Goal: Task Accomplishment & Management: Complete application form

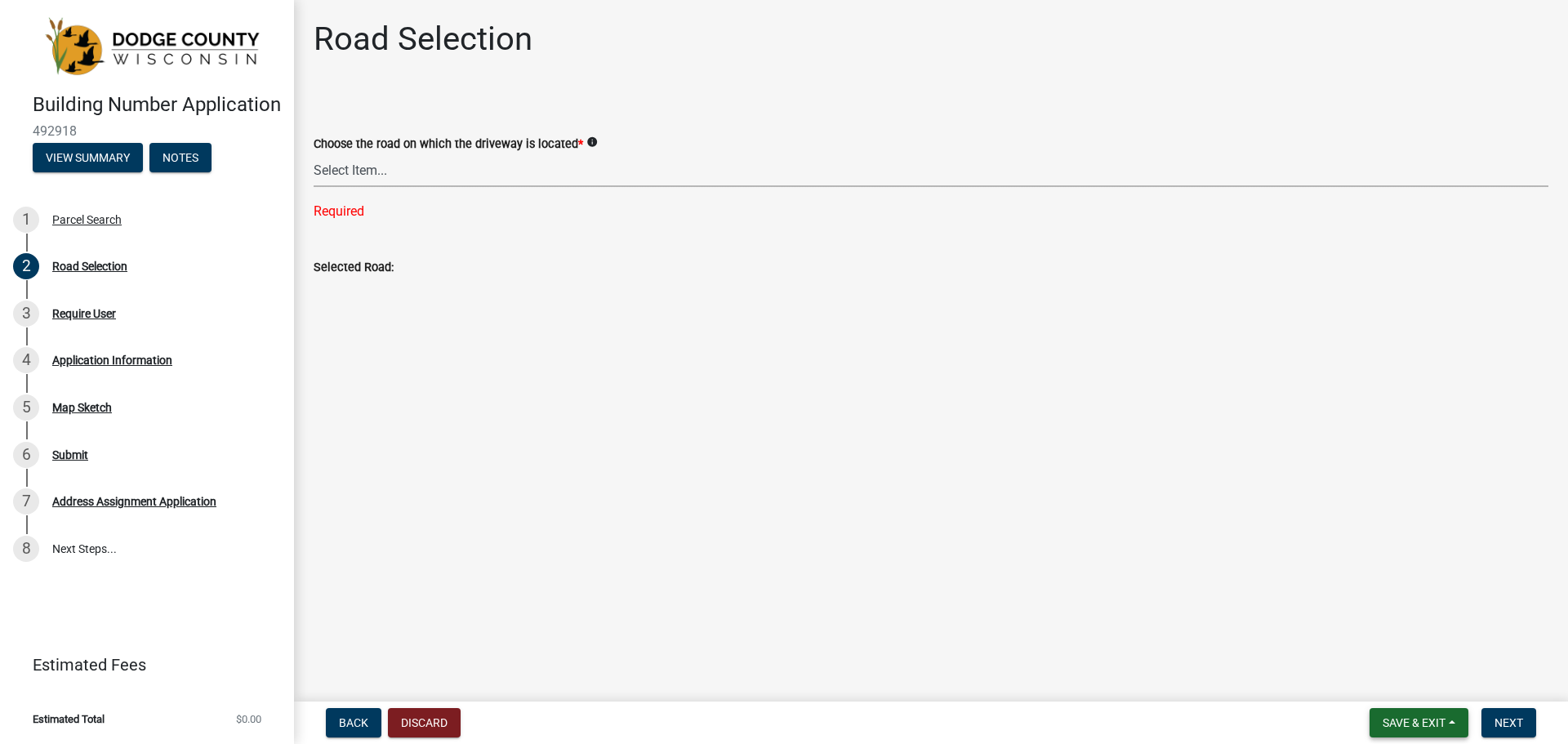
click at [1409, 723] on span "Save & Exit" at bounding box center [1414, 723] width 63 height 13
click at [1409, 678] on button "Save & Exit" at bounding box center [1403, 680] width 131 height 39
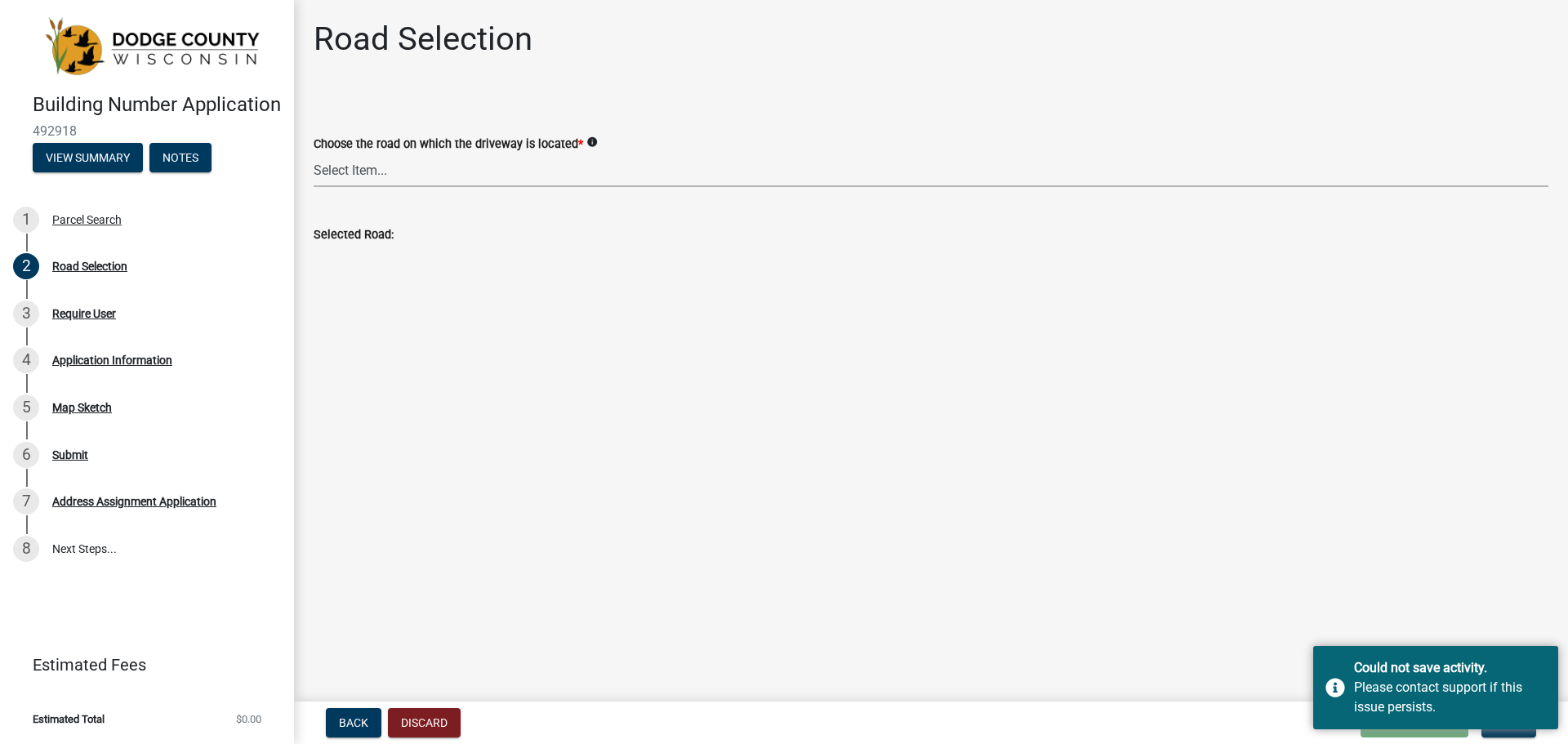
click at [386, 165] on select "Select Item... 100-YARD [PERSON_NAME][GEOGRAPHIC_DATA][PERSON_NAME][US_STATE][P…" at bounding box center [931, 170] width 1235 height 33
click at [314, 154] on select "Select Item... 100-YARD [PERSON_NAME][GEOGRAPHIC_DATA][PERSON_NAME][US_STATE][P…" at bounding box center [931, 170] width 1235 height 33
select select "900f0602-32ce-441a-9652-c18faa2ca173"
click at [1277, 721] on div "Back Discard Loading... Save Save & Exit Next" at bounding box center [931, 723] width 1248 height 30
click at [1507, 731] on button "Next" at bounding box center [1509, 723] width 55 height 30
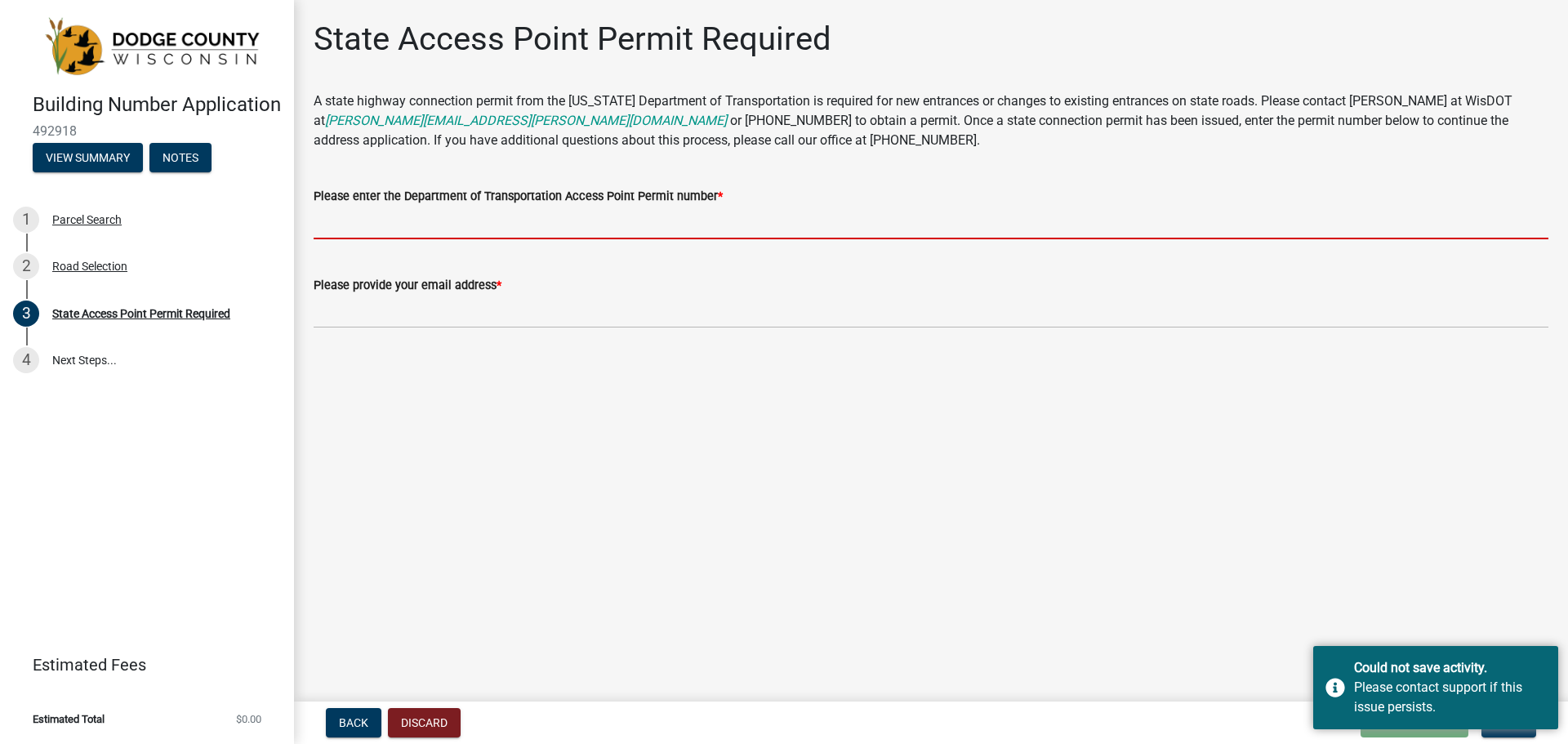
click at [378, 225] on input "Please enter the Department of Transportation Access Point Permit number *" at bounding box center [931, 223] width 1235 height 33
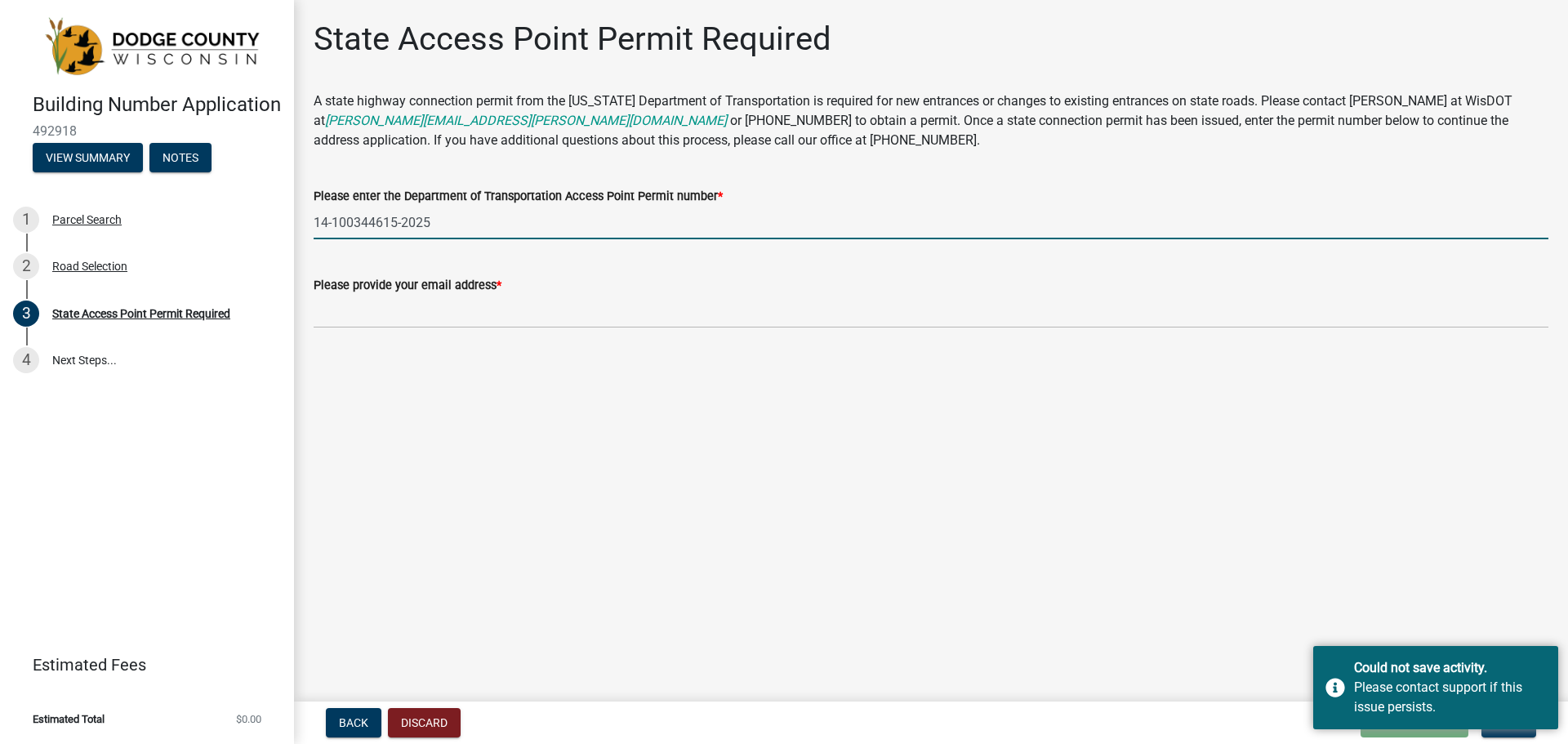
type input "14-100344615-2025"
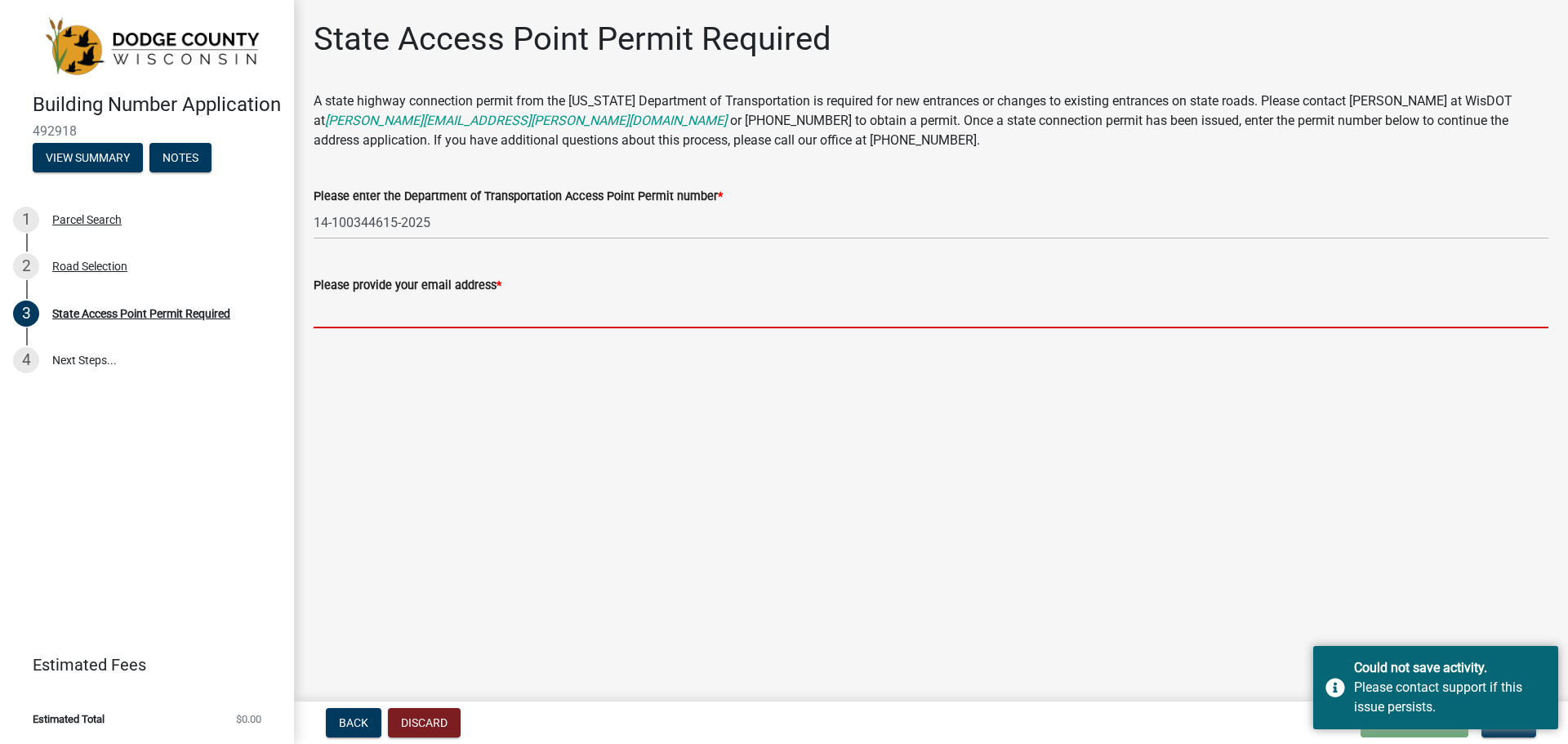
click at [358, 308] on input "Please provide your email address *" at bounding box center [931, 311] width 1235 height 33
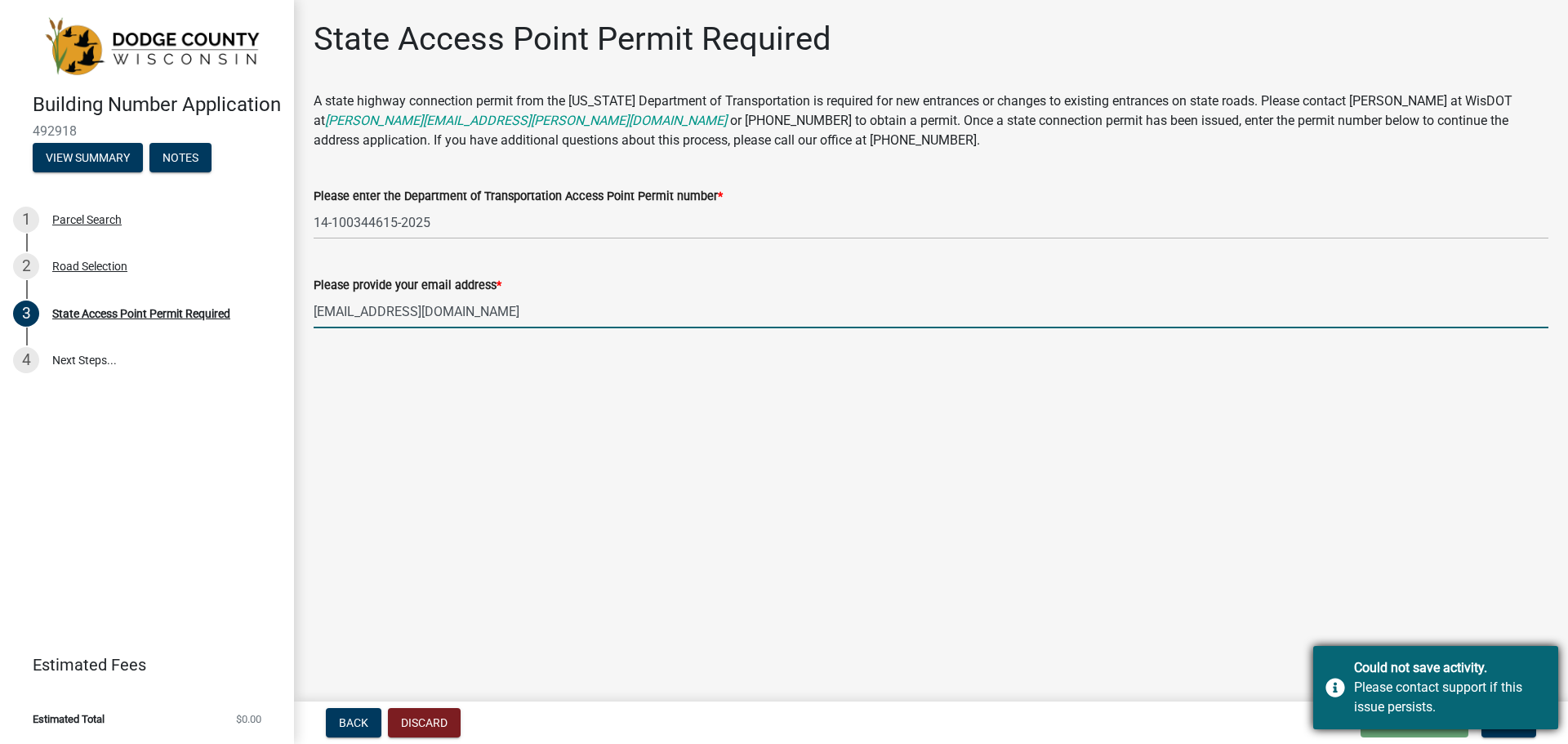
type input "[EMAIL_ADDRESS][DOMAIN_NAME]"
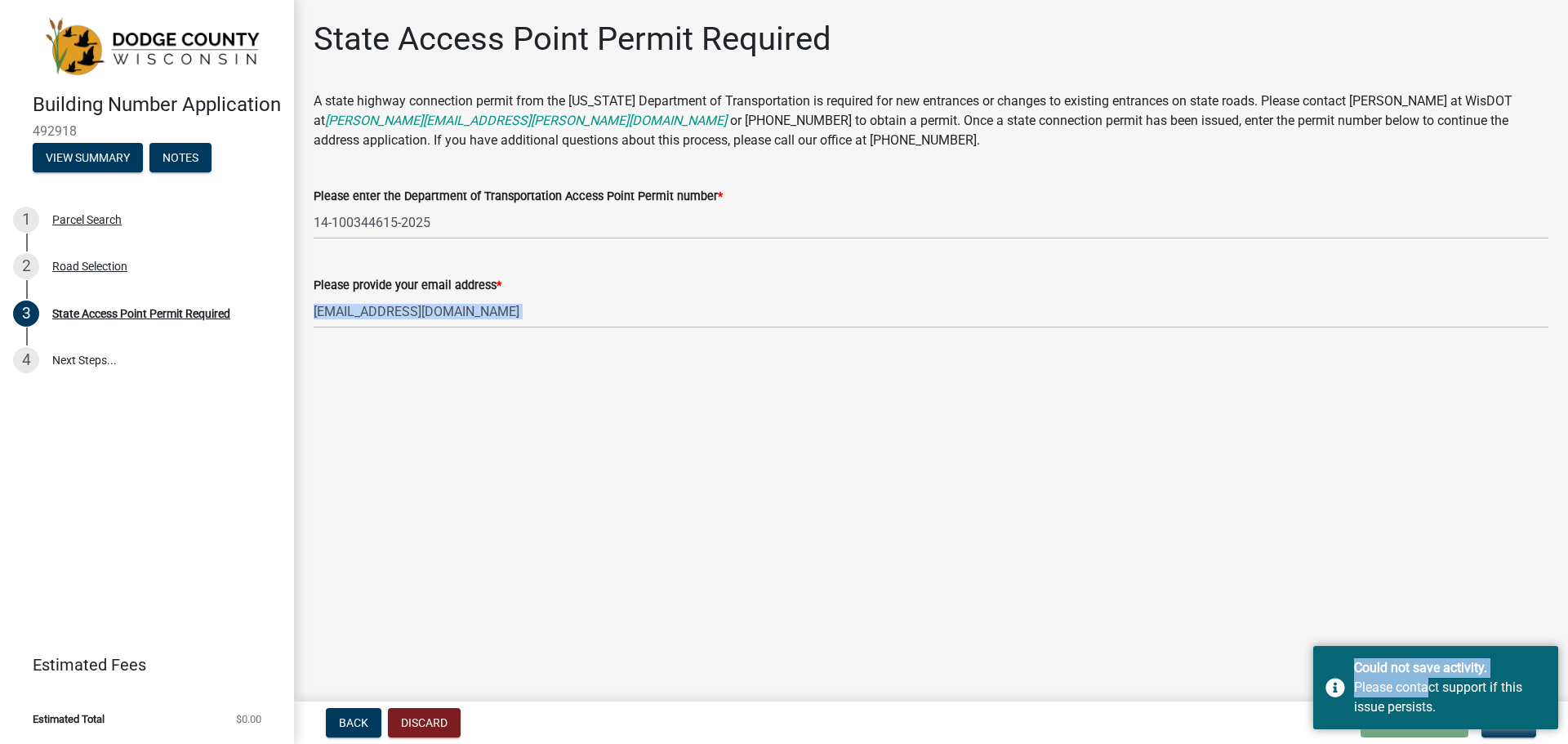
drag, startPoint x: 1426, startPoint y: 681, endPoint x: 1210, endPoint y: 598, distance: 231.4
click at [1210, 598] on body "Internet Explorer does NOT work with GeoPermits. Get a new browser for more sec…" at bounding box center [784, 372] width 1568 height 744
click at [1507, 735] on button "Next" at bounding box center [1509, 723] width 55 height 30
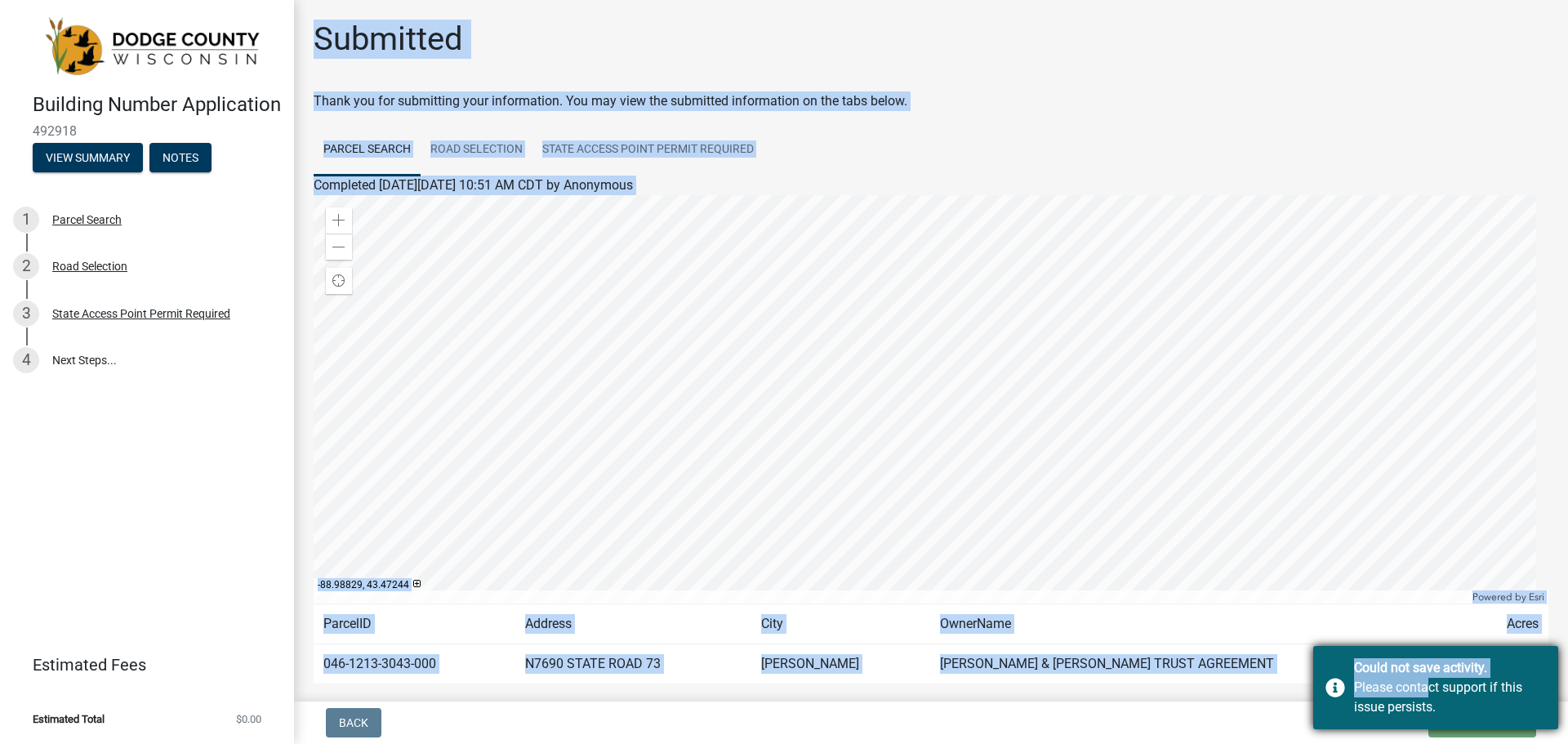
click at [1388, 687] on div "Please contact support if this issue persists." at bounding box center [1451, 697] width 192 height 39
